Goal: Information Seeking & Learning: Learn about a topic

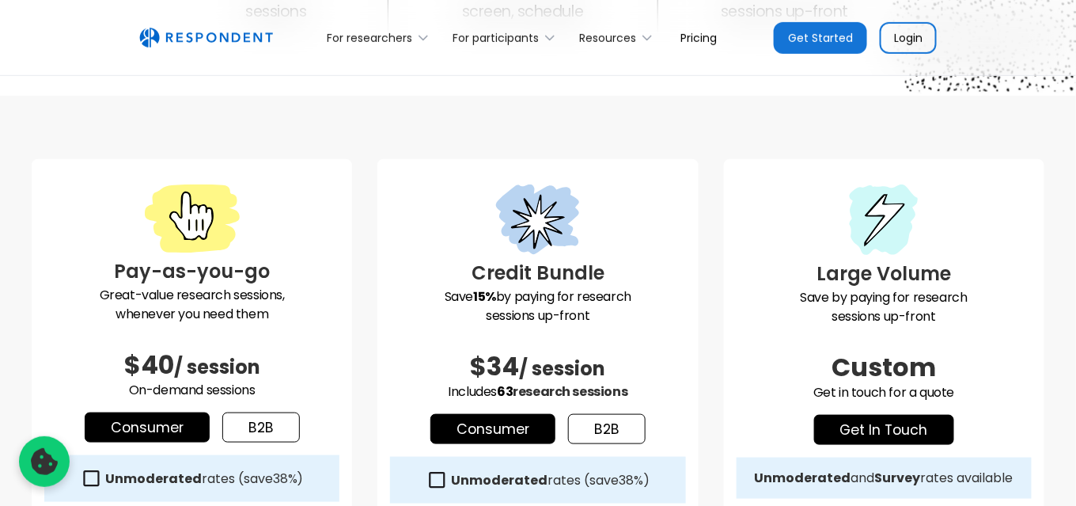
scroll to position [439, 0]
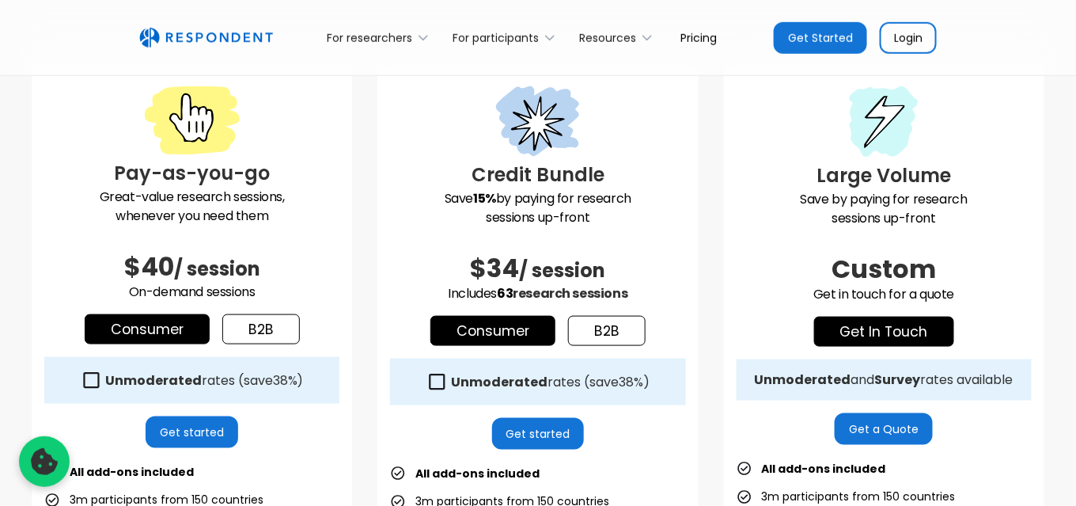
click at [362, 231] on div "Pay-as-you-go Great-value research sessions, whenever you need them $40 / sessi…" at bounding box center [538, 439] width 1013 height 757
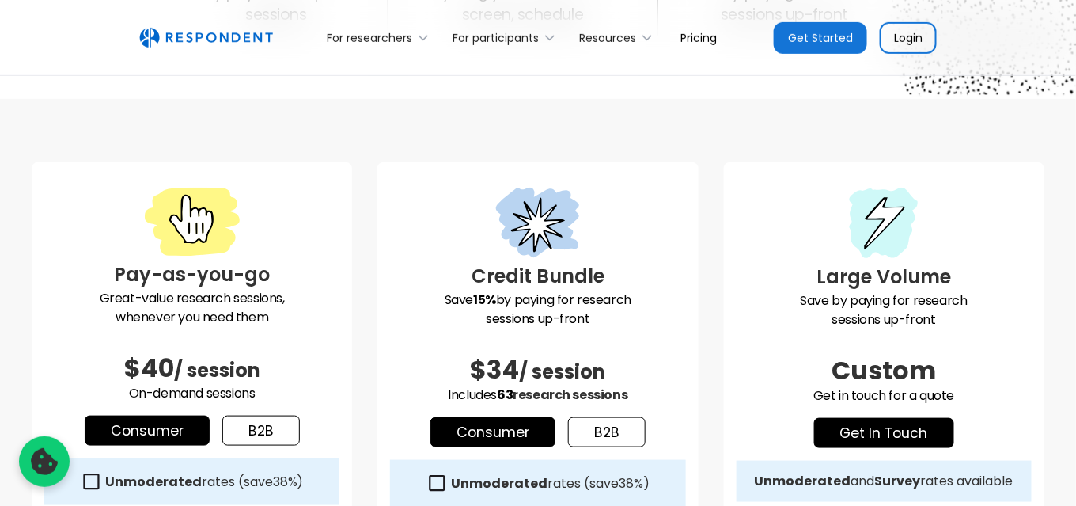
scroll to position [293, 0]
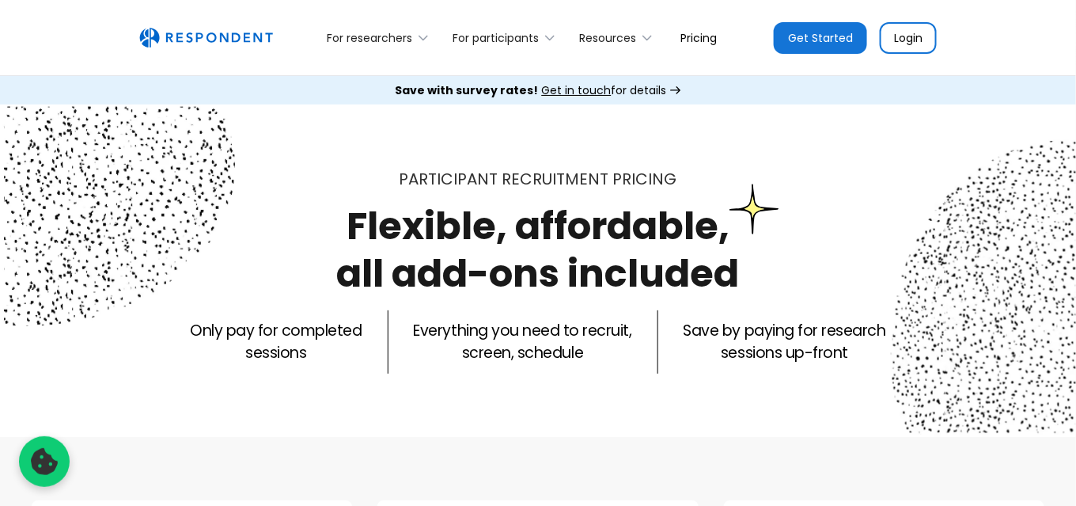
click at [362, 231] on h1 "Flexible, affordable, all add-ons included" at bounding box center [538, 249] width 403 height 100
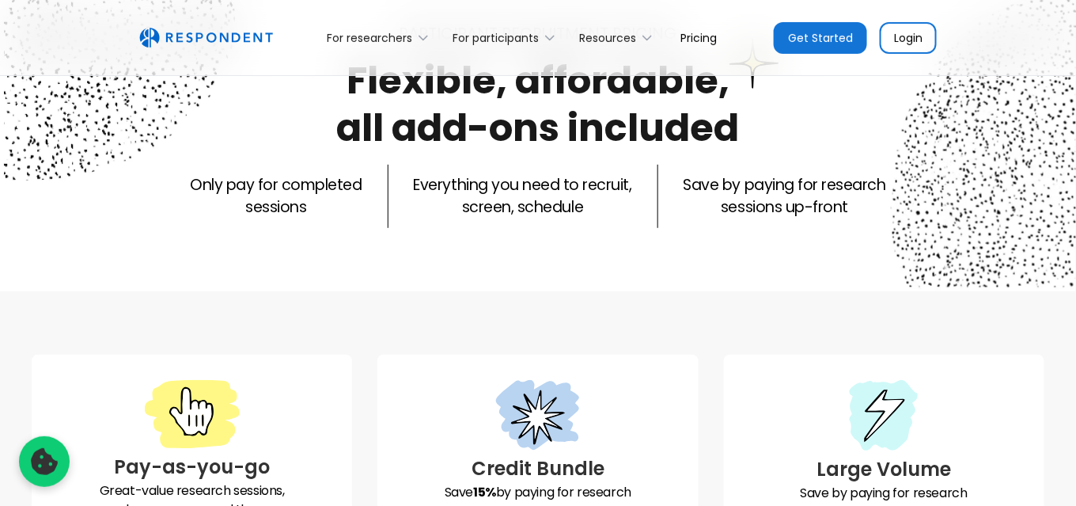
scroll to position [293, 0]
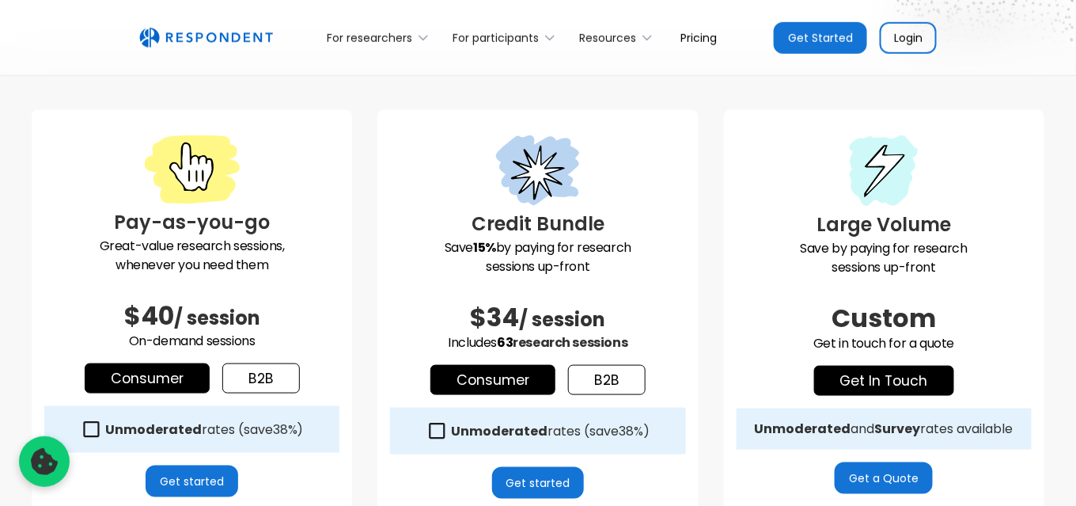
scroll to position [439, 0]
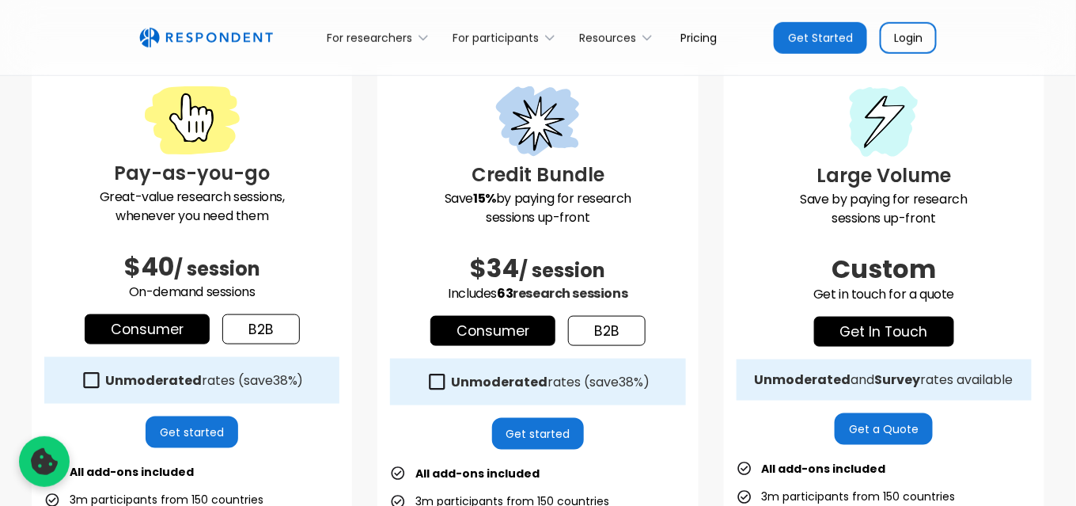
click at [362, 232] on div "Pay-as-you-go Great-value research sessions, whenever you need them $40 / sessi…" at bounding box center [538, 439] width 1013 height 757
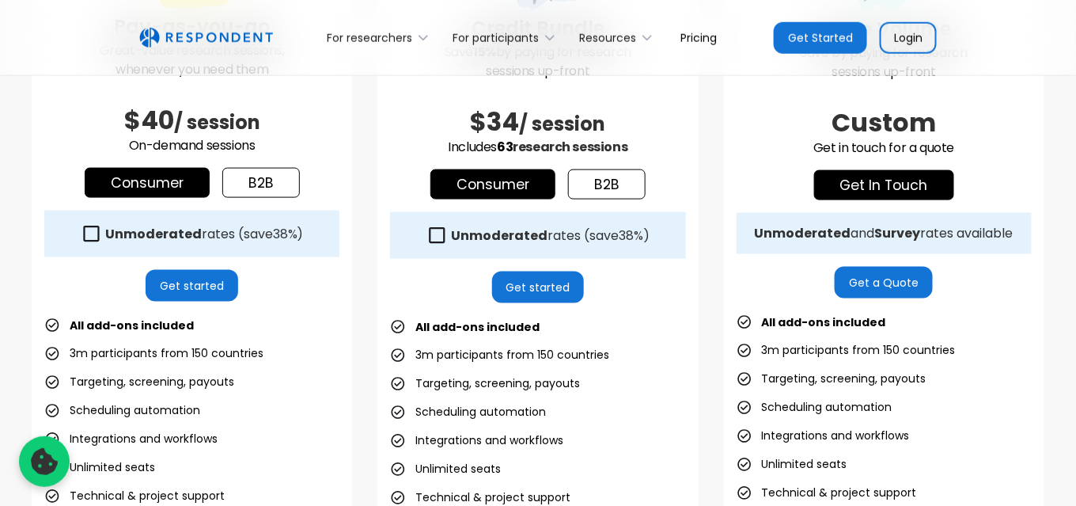
click at [362, 232] on div "Pay-as-you-go Great-value research sessions, whenever you need them $40 / sessi…" at bounding box center [538, 293] width 1013 height 757
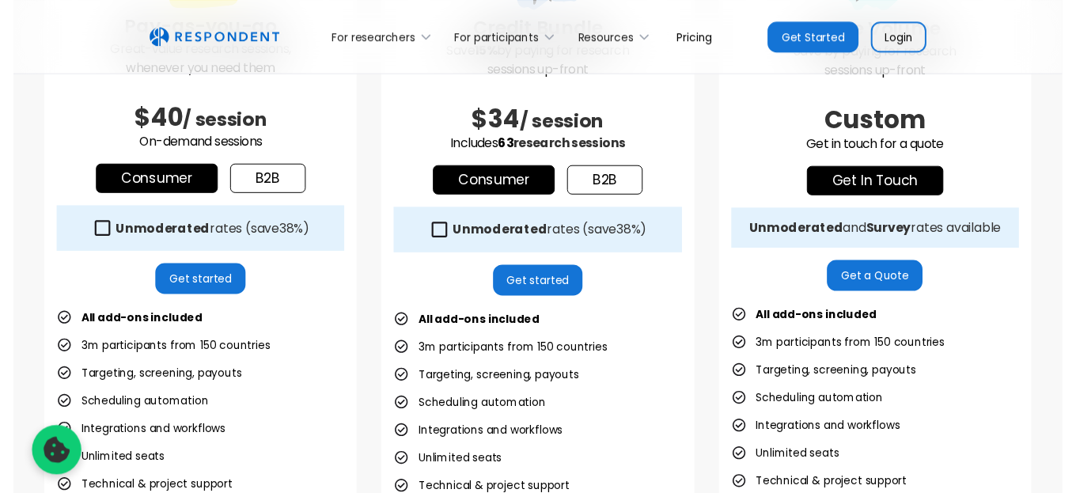
scroll to position [439, 0]
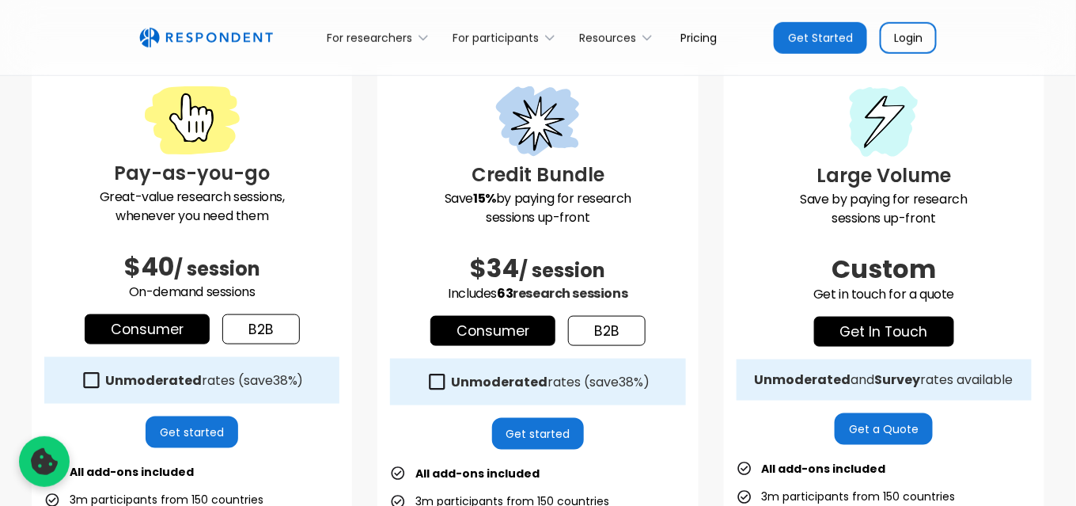
click at [362, 232] on div "Pay-as-you-go Great-value research sessions, whenever you need them $40 / sessi…" at bounding box center [538, 439] width 1013 height 757
click at [524, 38] on div "For participants" at bounding box center [496, 38] width 86 height 16
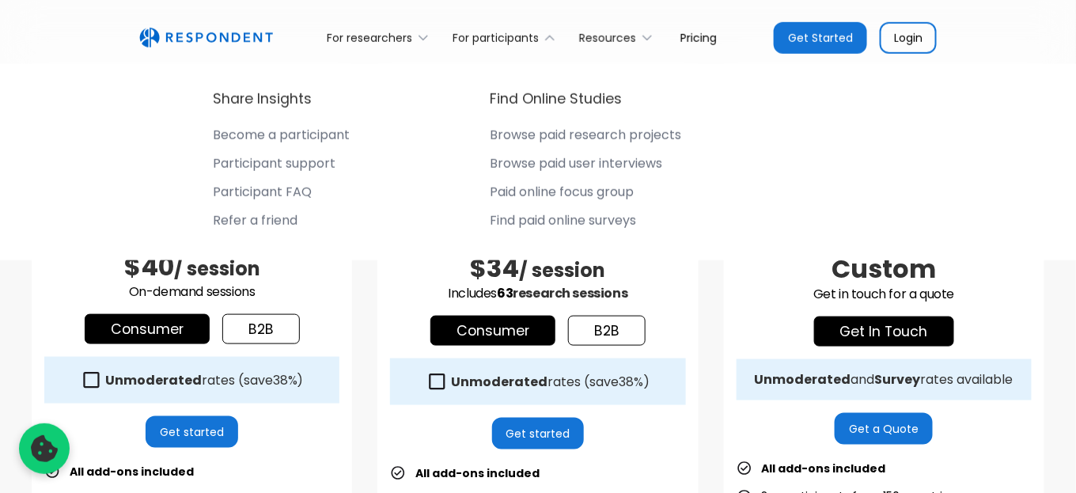
click at [551, 142] on div "Browse paid research projects" at bounding box center [585, 135] width 191 height 16
